Goal: Check status: Check status

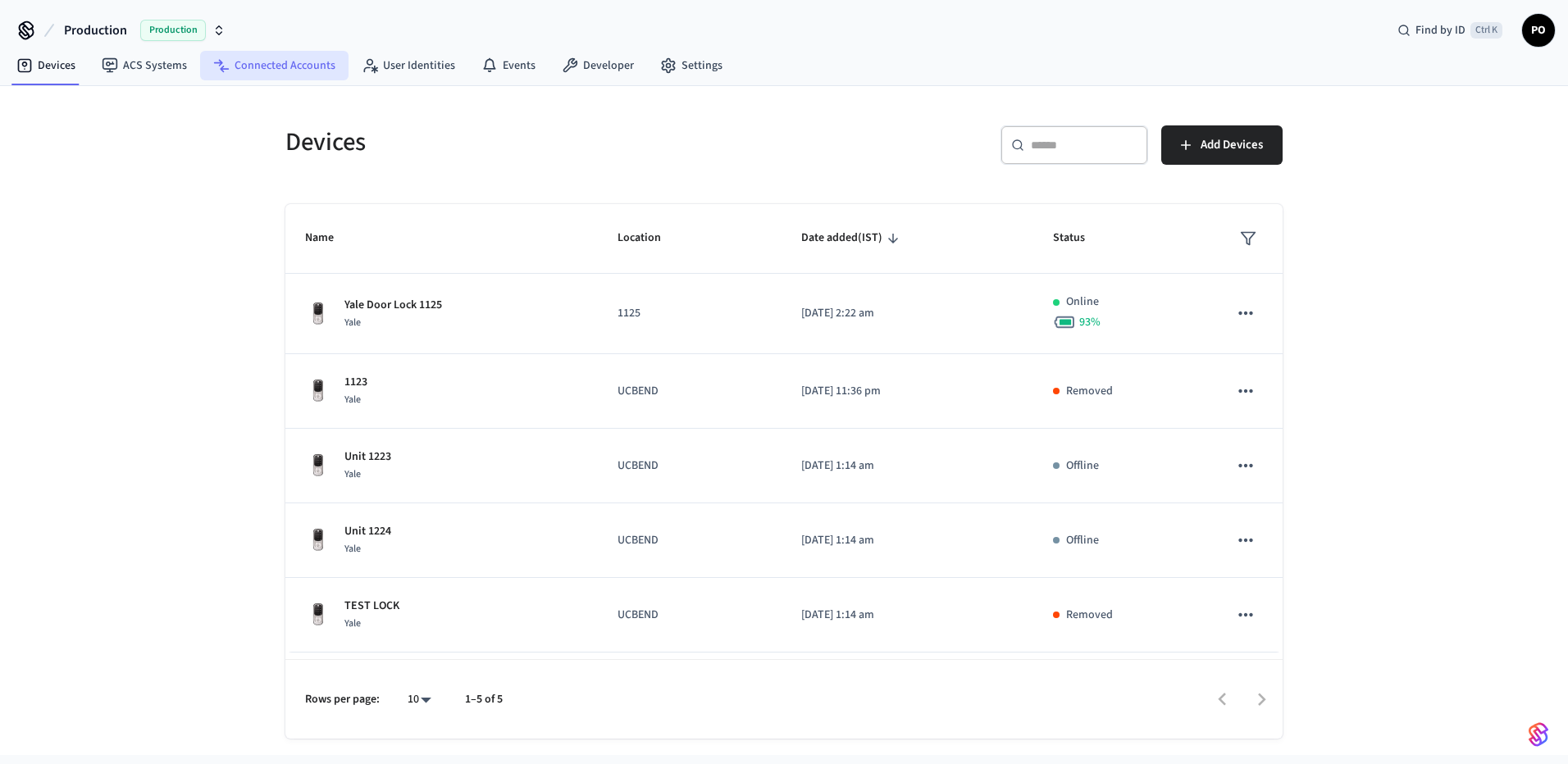
click at [290, 68] on link "Connected Accounts" at bounding box center [274, 65] width 149 height 30
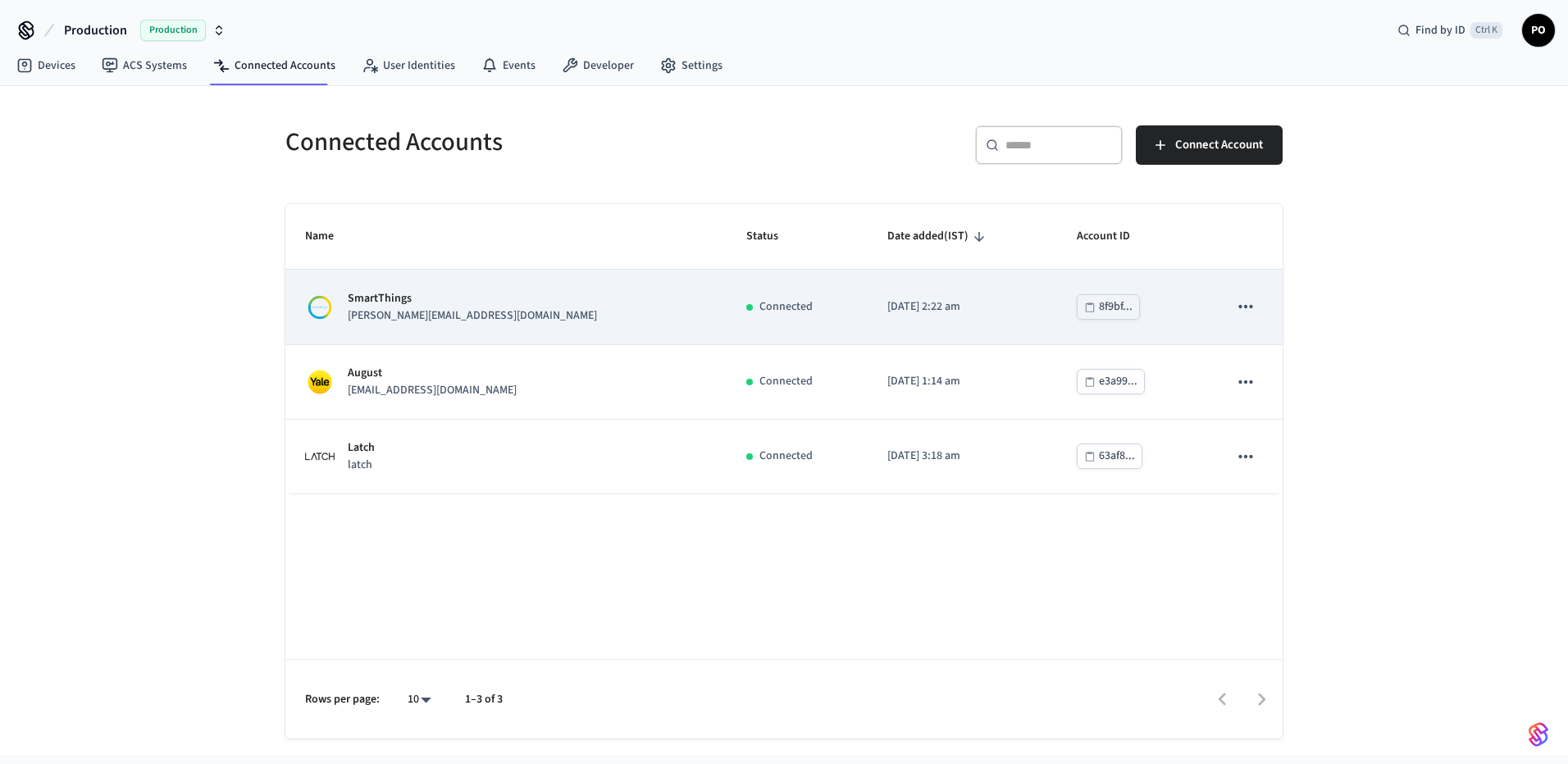
click at [726, 327] on td "Connected" at bounding box center [796, 307] width 141 height 75
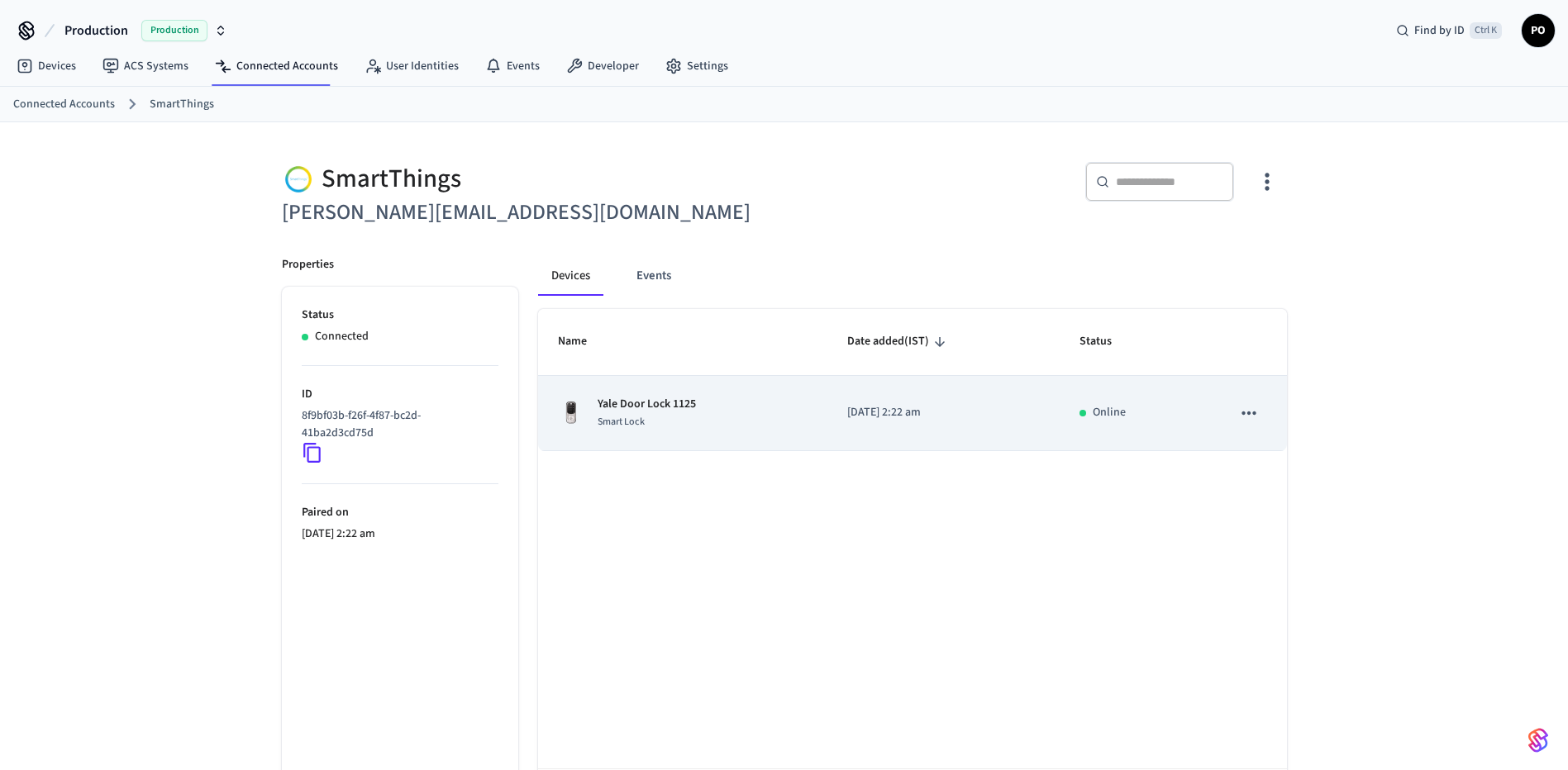
click at [751, 430] on td "Yale Door Lock 1125 Smart Lock" at bounding box center [682, 413] width 289 height 75
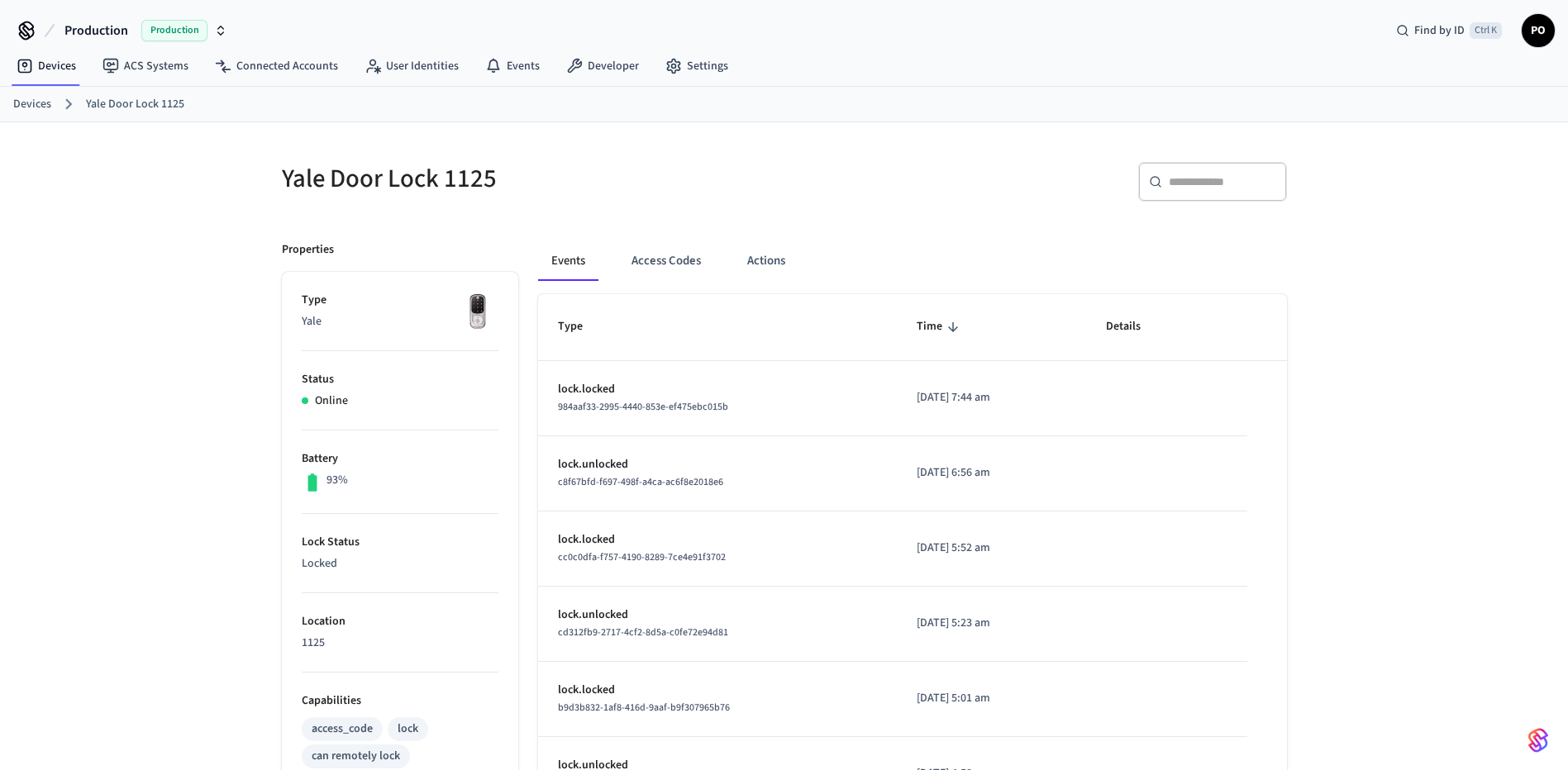
click at [35, 111] on link "Devices" at bounding box center [32, 104] width 38 height 17
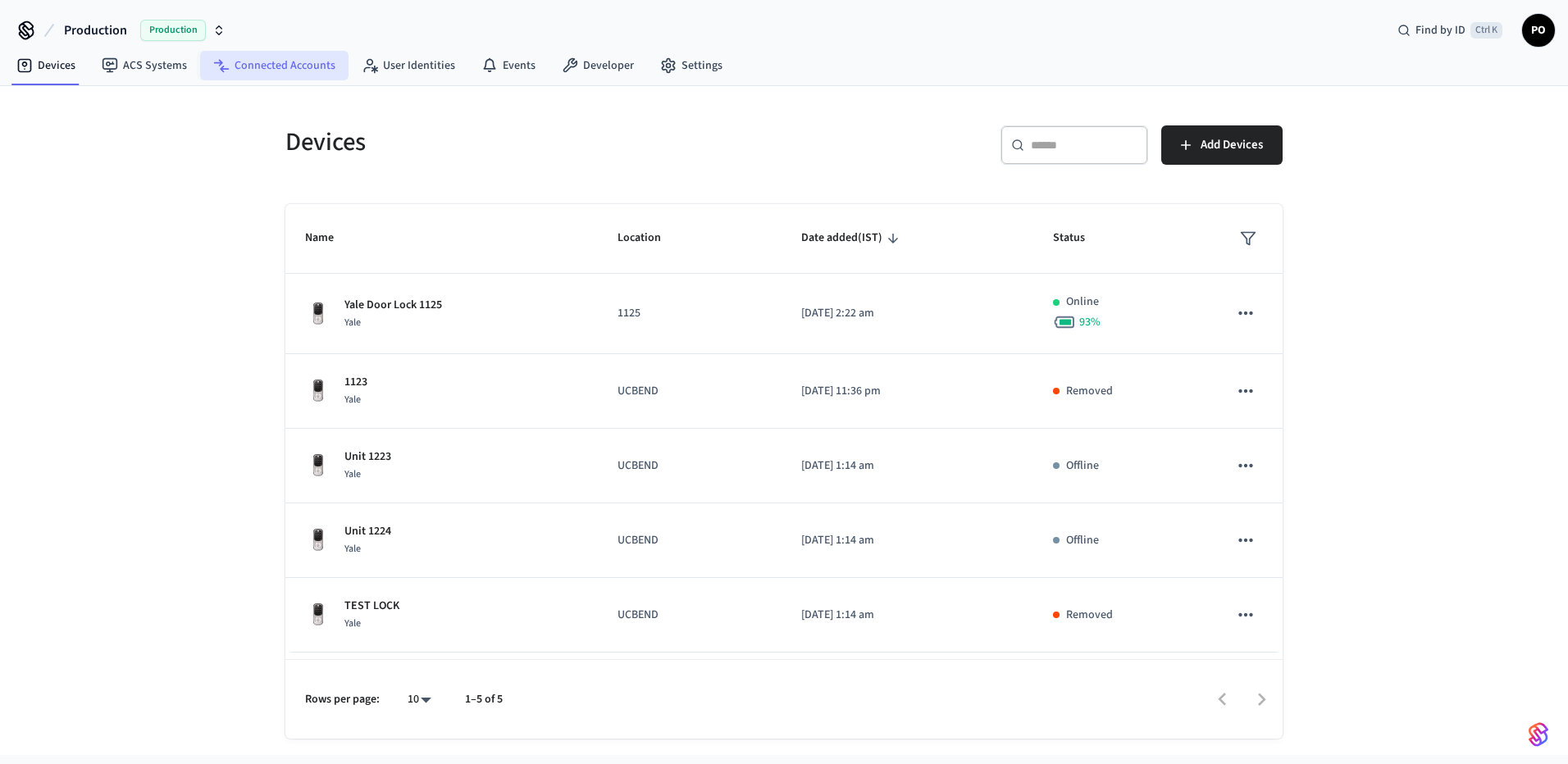
click at [320, 58] on link "Connected Accounts" at bounding box center [274, 65] width 149 height 30
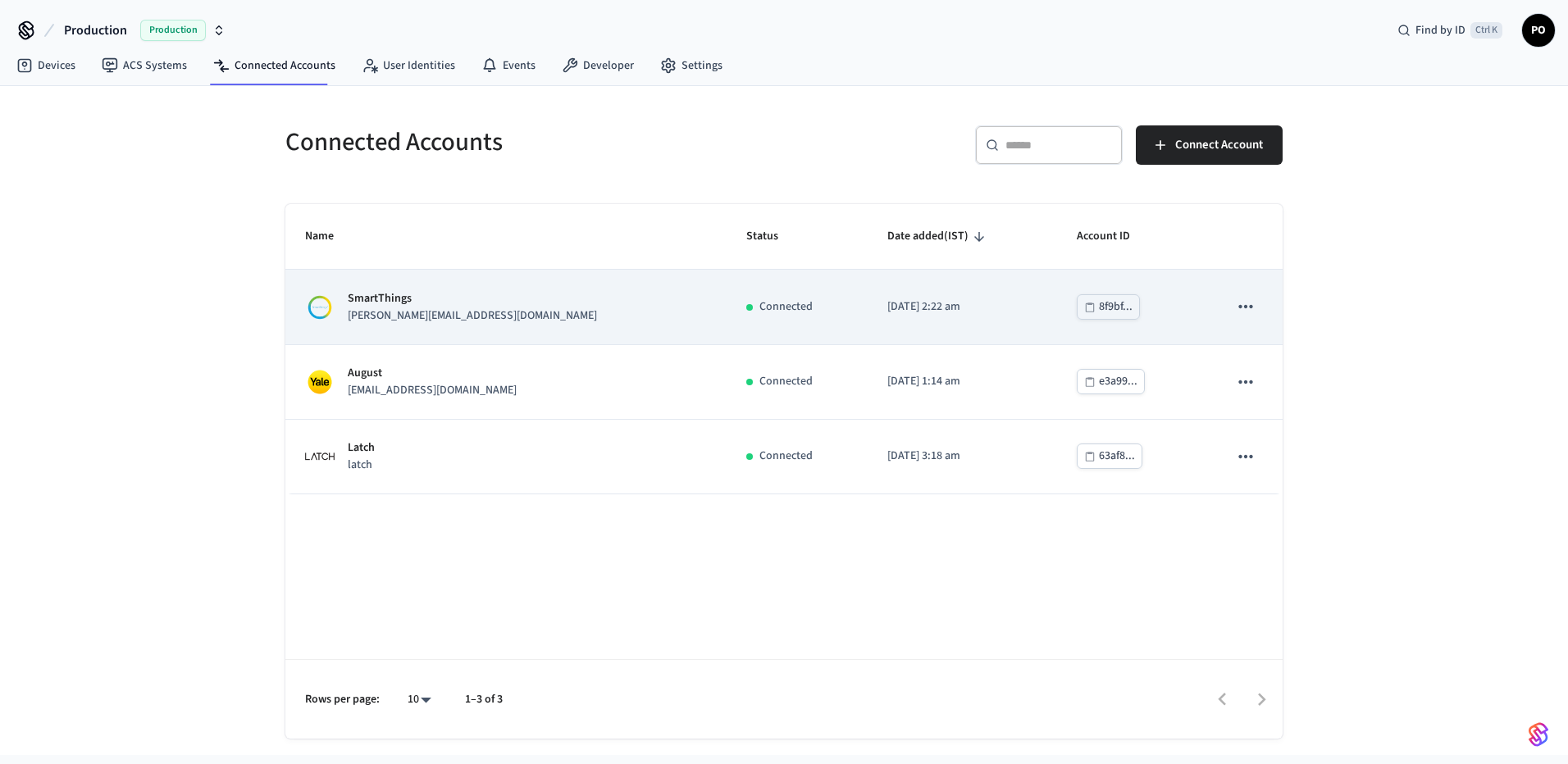
click at [726, 311] on td "Connected" at bounding box center [796, 307] width 141 height 75
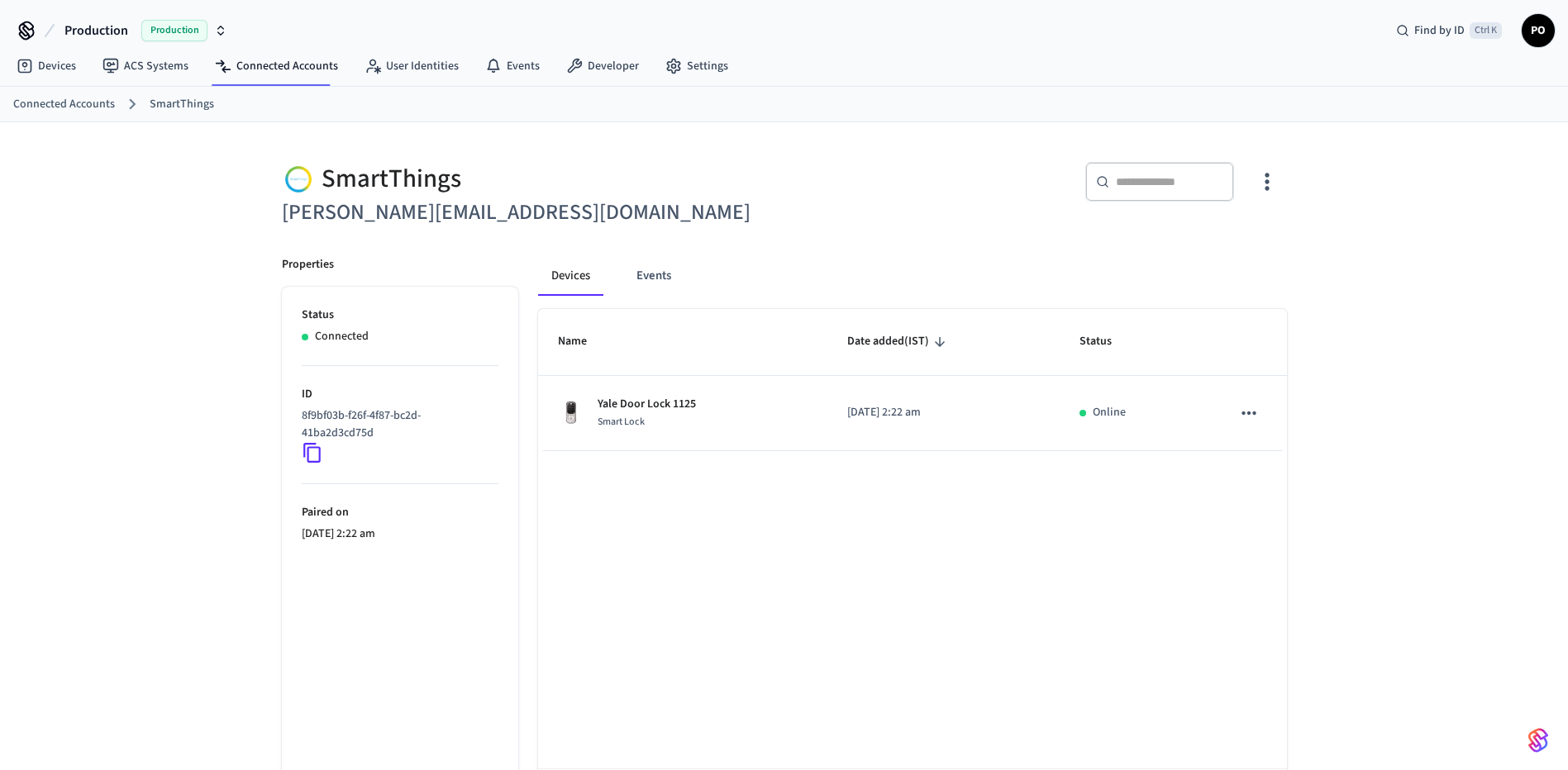
click at [623, 529] on div "Name Date added (IST) Status Yale Door Lock 1125 Smart Lock [DATE] 2:22 am Onli…" at bounding box center [912, 578] width 749 height 538
